Goal: Task Accomplishment & Management: Use online tool/utility

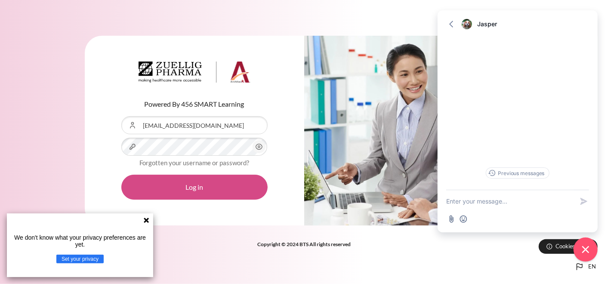
click at [194, 182] on button "Log in" at bounding box center [194, 187] width 146 height 25
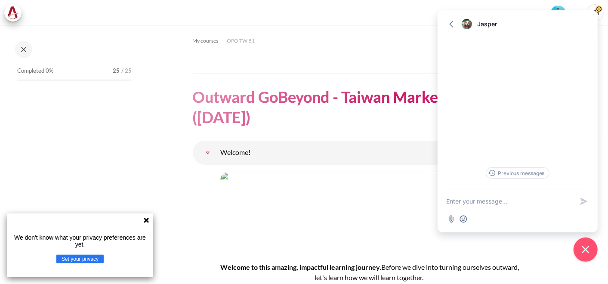
click at [145, 221] on icon at bounding box center [146, 220] width 5 height 5
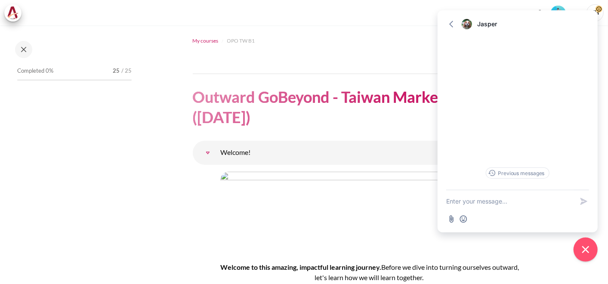
click at [207, 42] on span "My courses" at bounding box center [206, 41] width 26 height 8
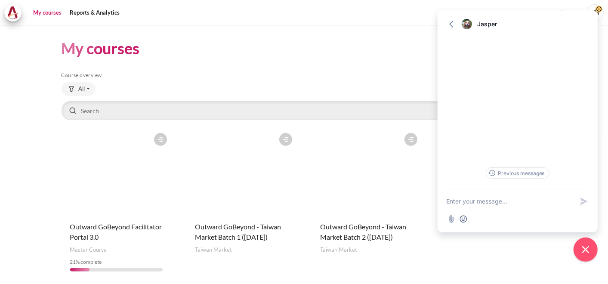
click at [358, 193] on figure "Content" at bounding box center [367, 172] width 110 height 86
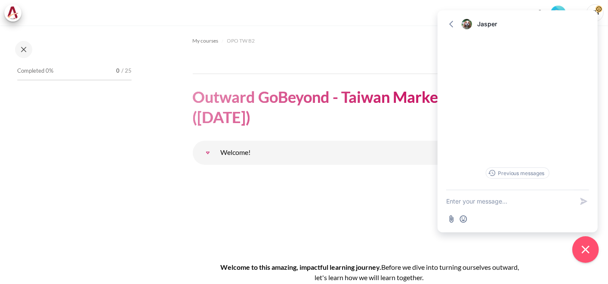
click at [583, 248] on icon "Close chat widget" at bounding box center [585, 249] width 13 height 13
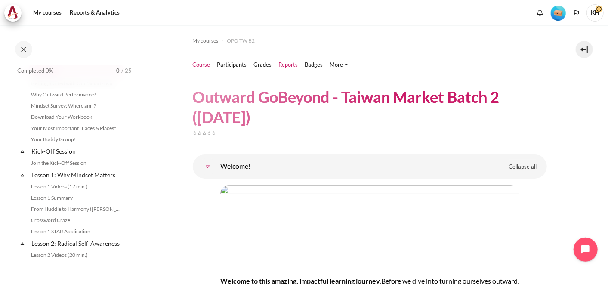
click at [286, 64] on link "Reports" at bounding box center [288, 65] width 19 height 9
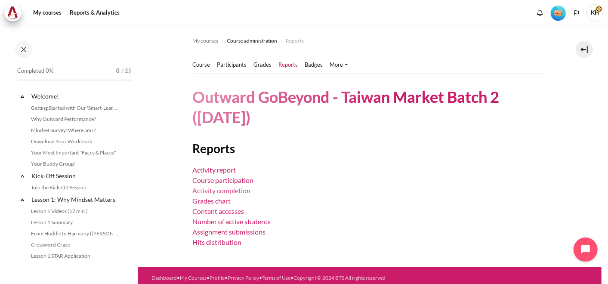
click at [232, 188] on link "Activity completion" at bounding box center [222, 190] width 58 height 8
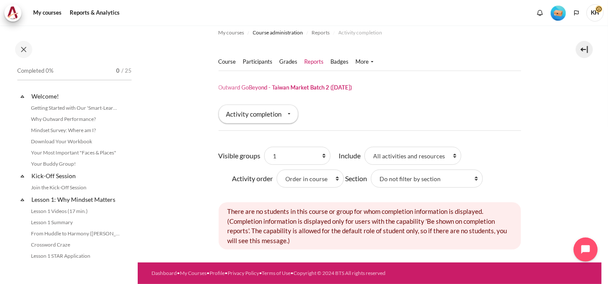
scroll to position [15, 0]
click at [321, 147] on select "All participants 1 2 3 4 5 6 7 8 9 a b c d e f g h i" at bounding box center [297, 156] width 66 height 18
select select "4970"
click at [264, 147] on select "All participants 1 2 3 4 5 6 7 8 9 a b c d e f g h i" at bounding box center [297, 156] width 66 height 18
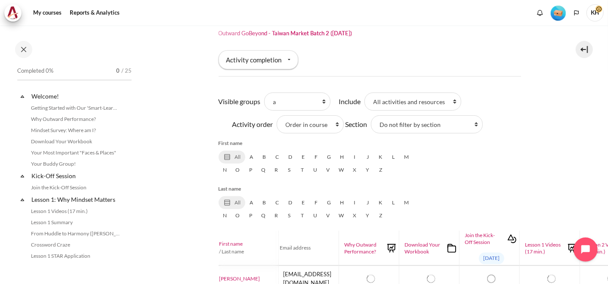
scroll to position [47, 0]
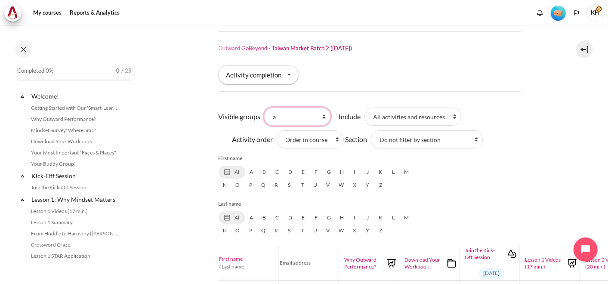
click at [322, 116] on select "All participants 1 2 3 4 5 6 7 8 9 a b c d e f g h i" at bounding box center [297, 117] width 66 height 18
select select "0"
click at [264, 108] on select "All participants 1 2 3 4 5 6 7 8 9 a b c d e f g h i" at bounding box center [297, 117] width 66 height 18
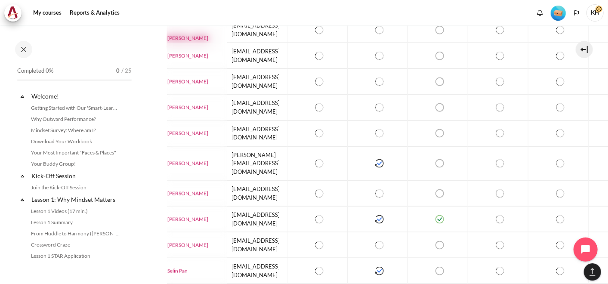
scroll to position [599, 52]
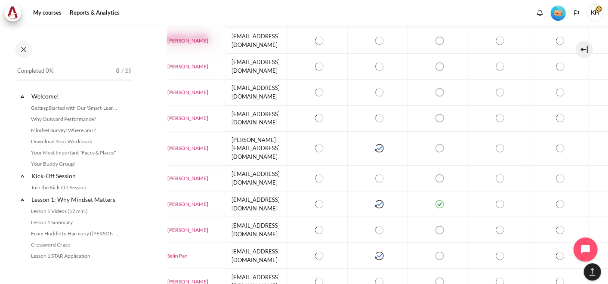
click at [110, 43] on div at bounding box center [75, 49] width 125 height 17
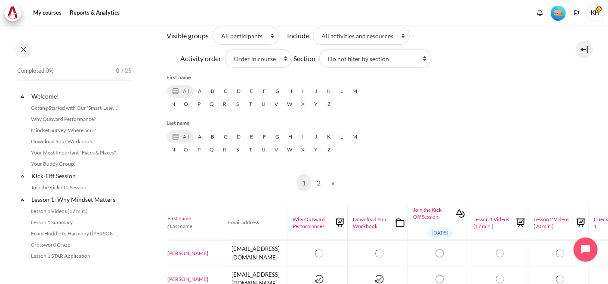
scroll to position [129, 52]
